Goal: Information Seeking & Learning: Learn about a topic

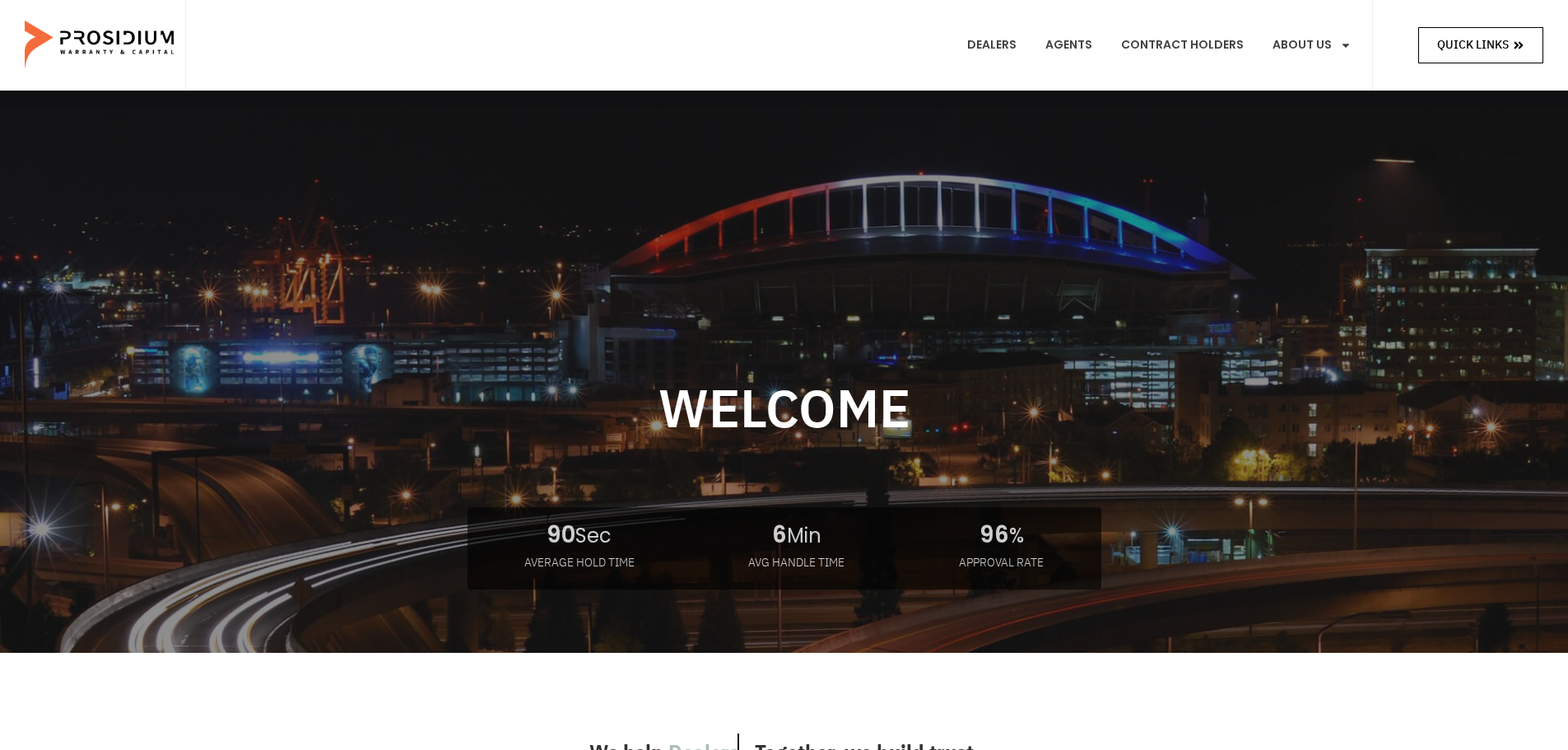
click at [1468, 39] on span "Quick Links" at bounding box center [1473, 44] width 72 height 20
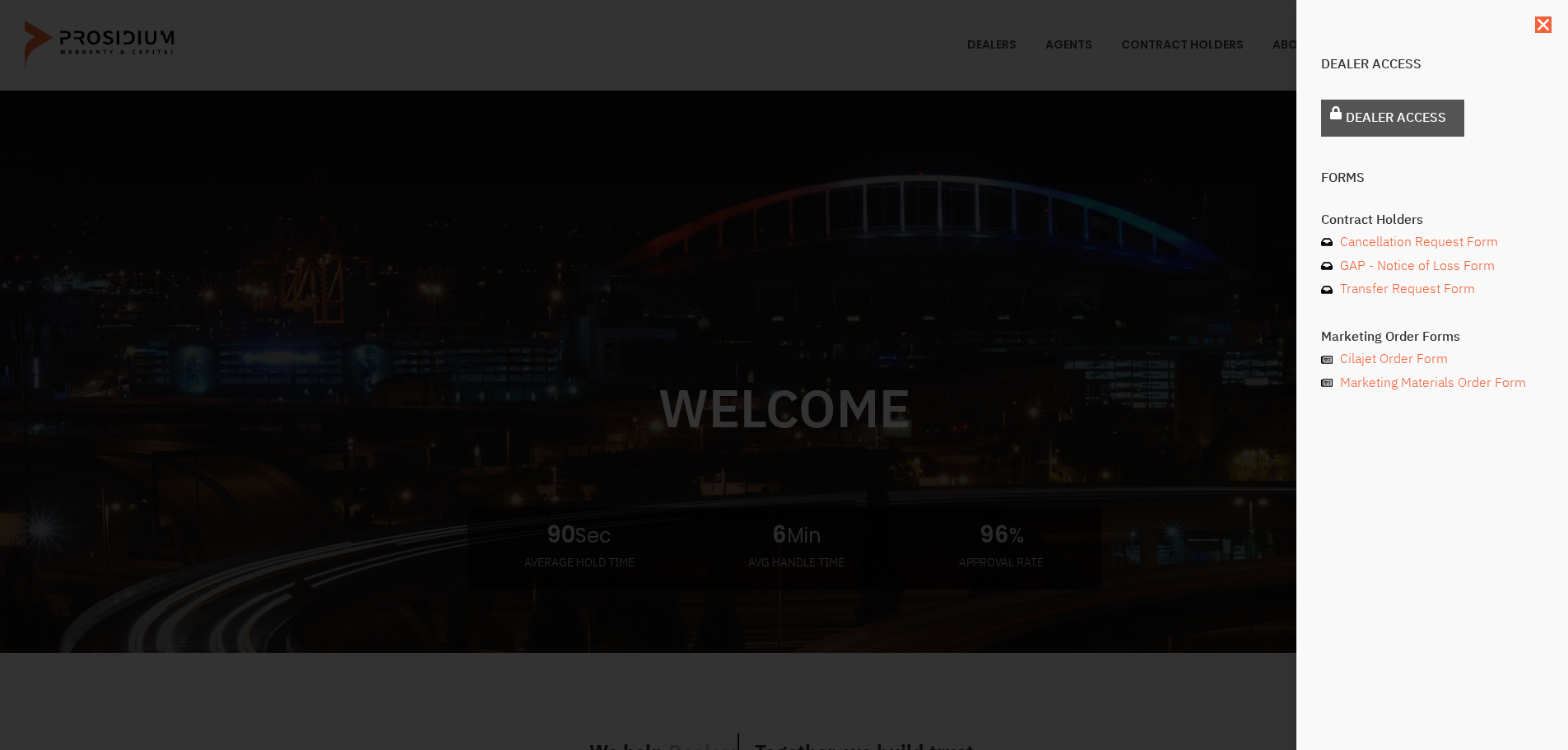
click at [1400, 117] on span "Dealer Access" at bounding box center [1397, 118] width 101 height 24
click at [1332, 171] on h4 "Forms" at bounding box center [1433, 178] width 222 height 14
click at [1108, 225] on div "Dealer Access Dealer Access Forms Contract Holders Cancellation Request Form GA…" at bounding box center [784, 375] width 1568 height 750
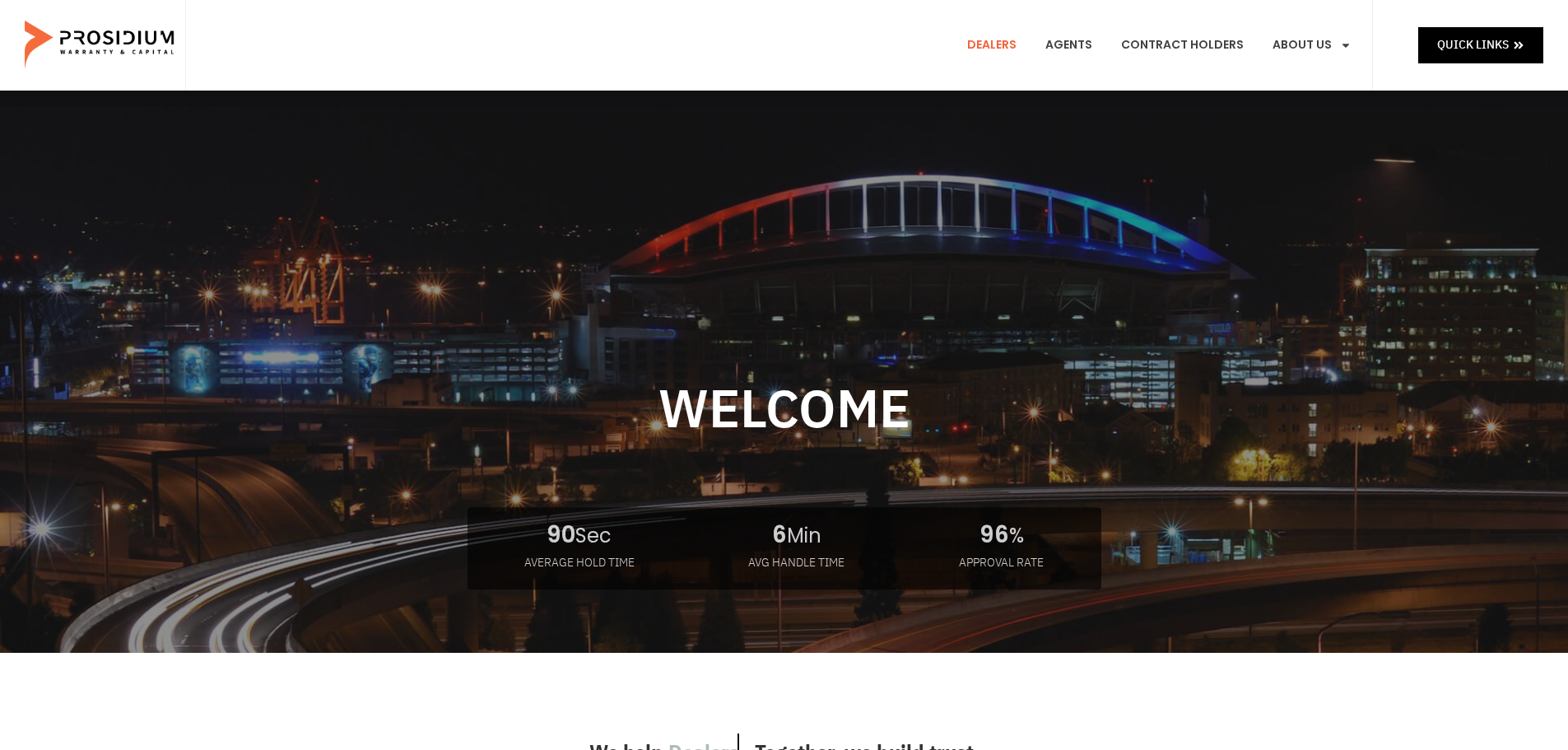
click at [1001, 42] on link "Dealers" at bounding box center [992, 44] width 74 height 61
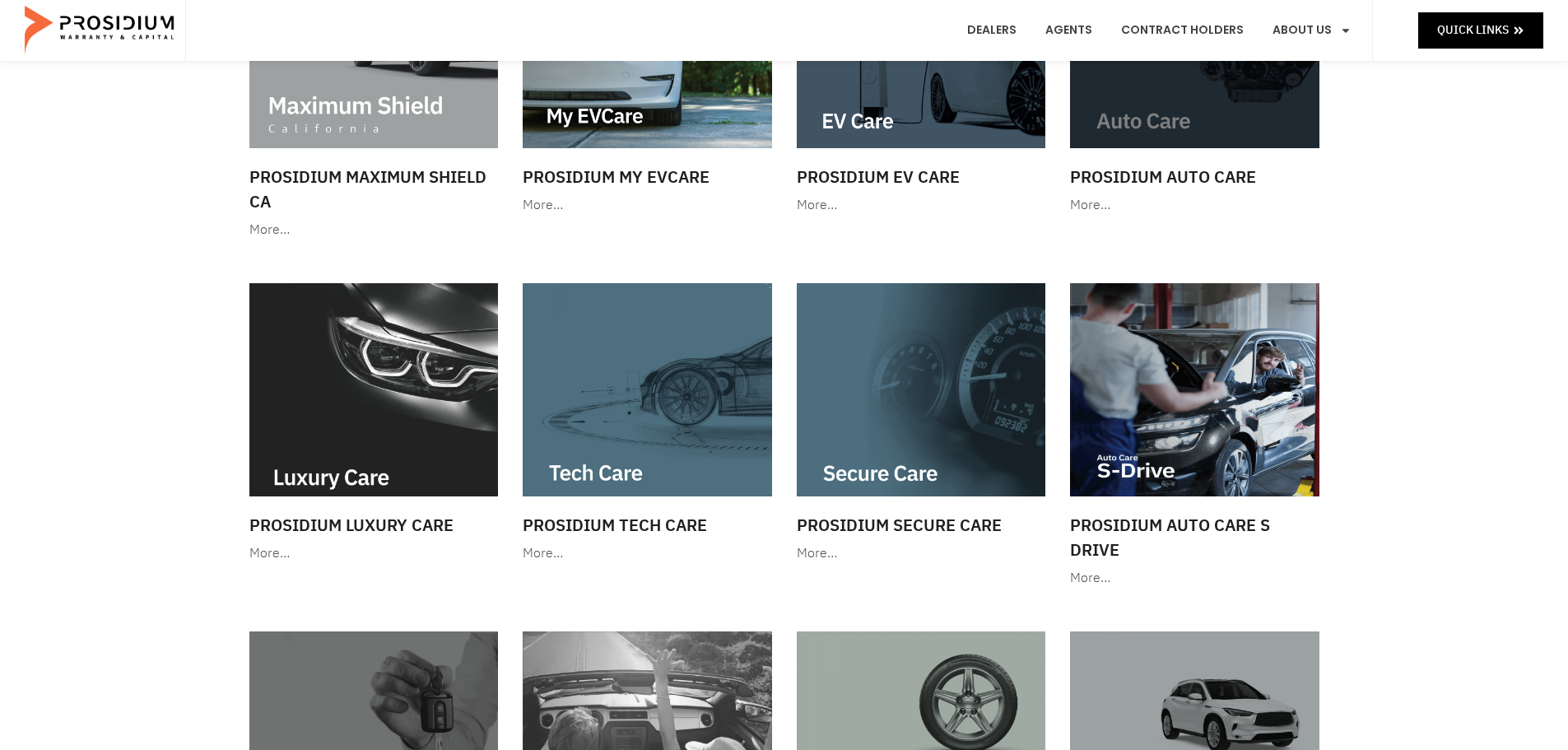
scroll to position [330, 0]
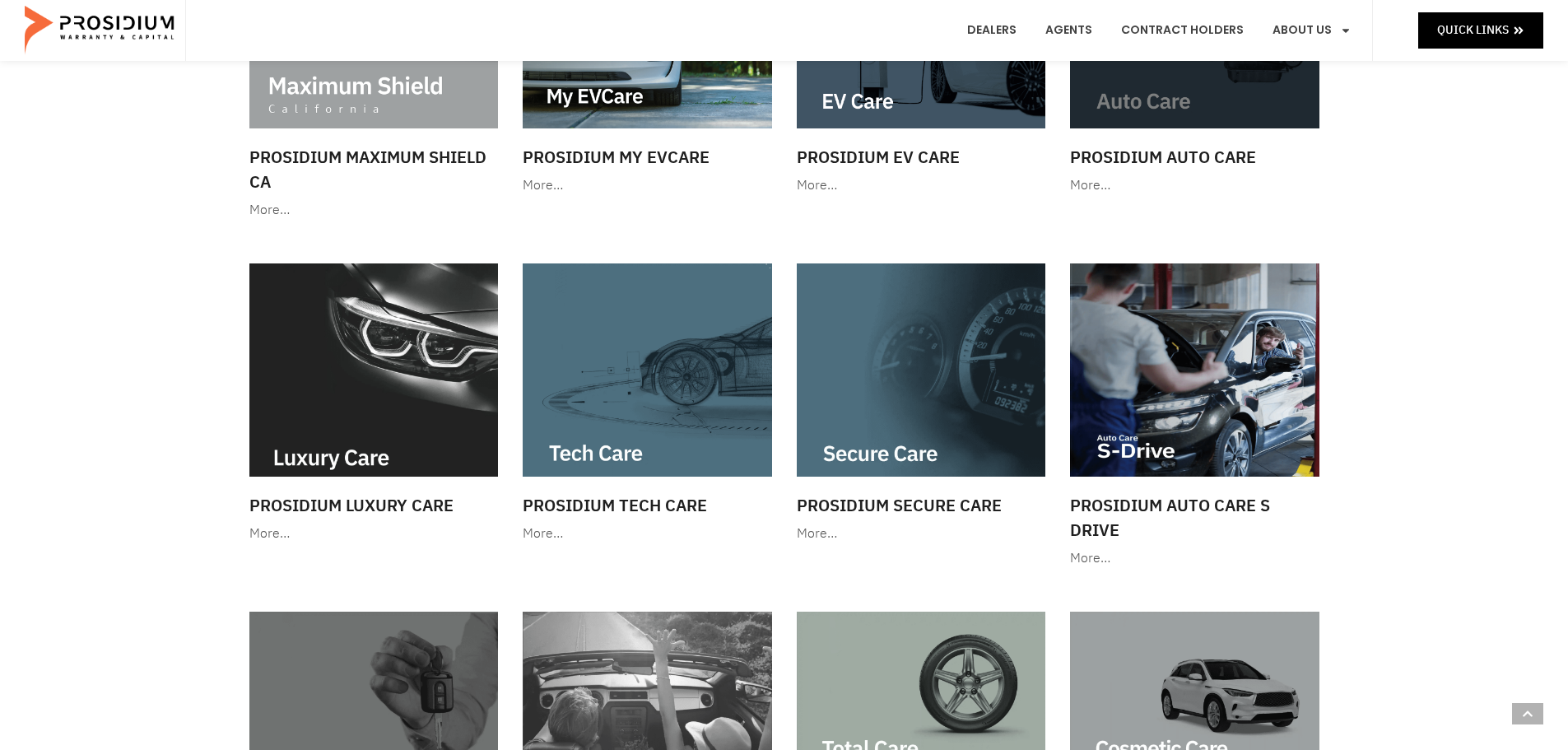
click at [1168, 97] on img at bounding box center [1195, 21] width 249 height 214
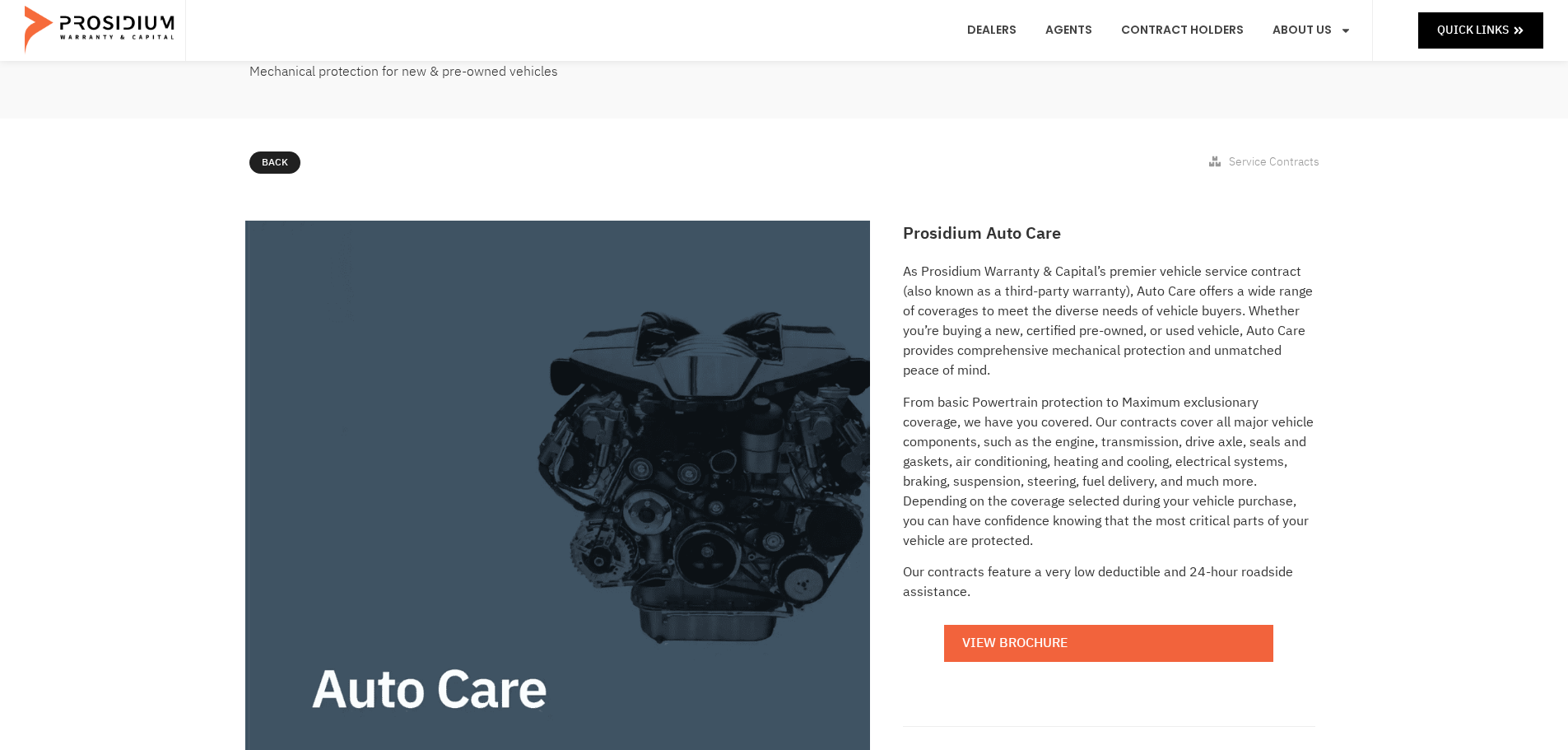
scroll to position [247, 0]
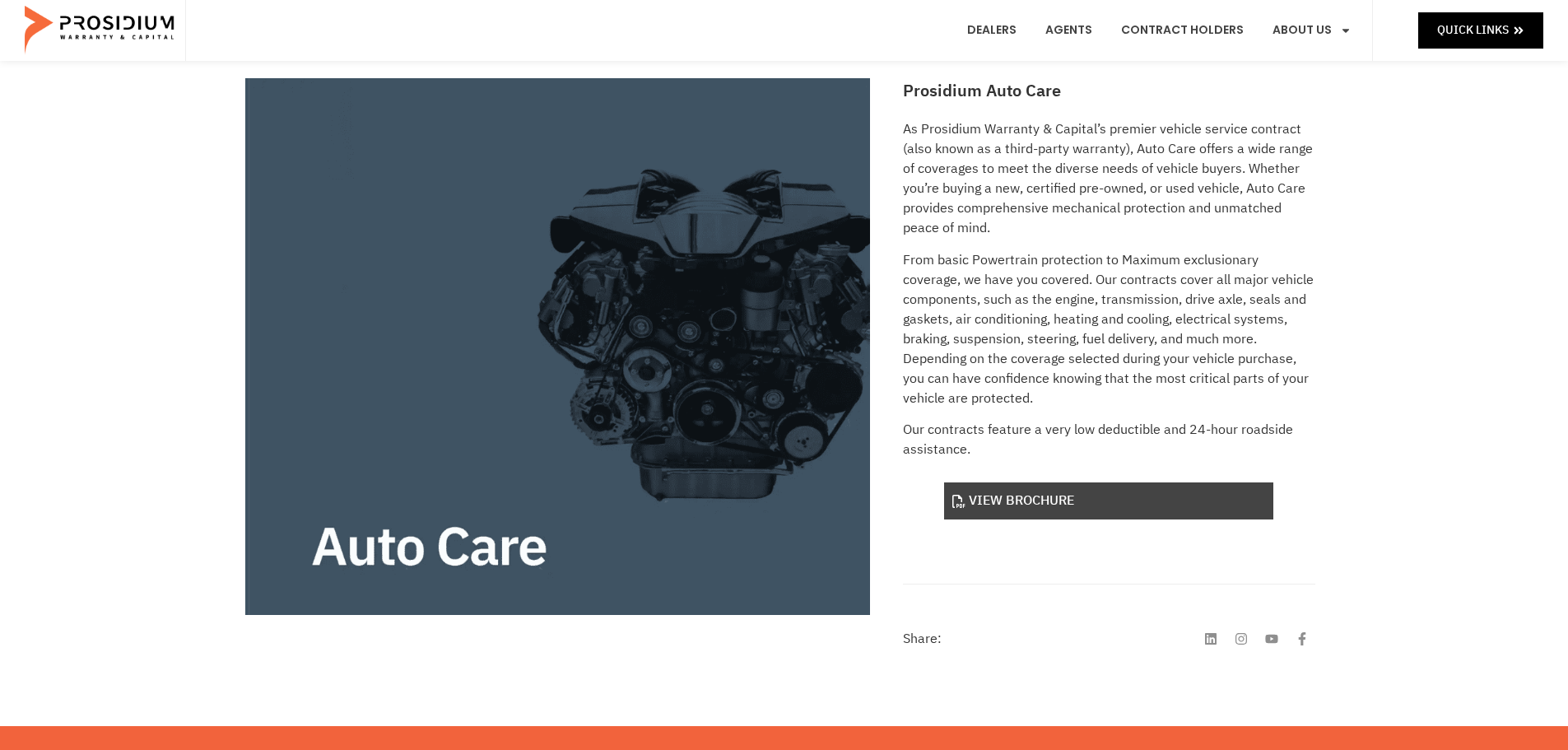
click at [975, 504] on link "View Brochure" at bounding box center [1109, 501] width 330 height 37
